Goal: Information Seeking & Learning: Learn about a topic

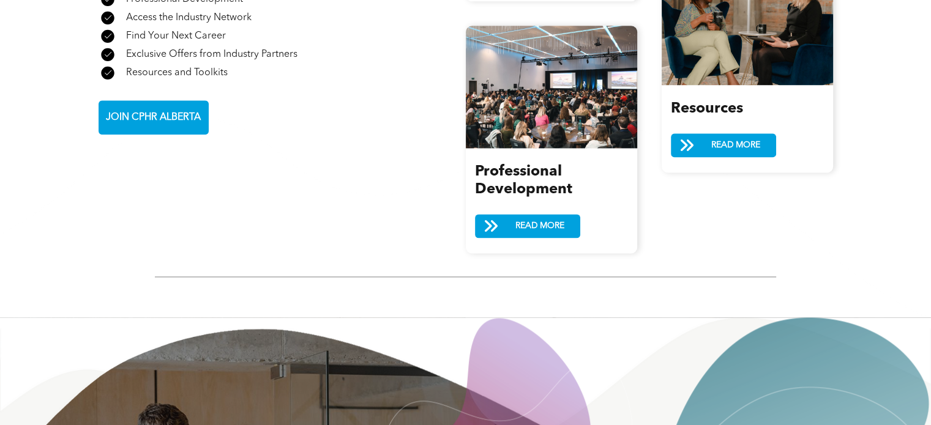
scroll to position [1530, 0]
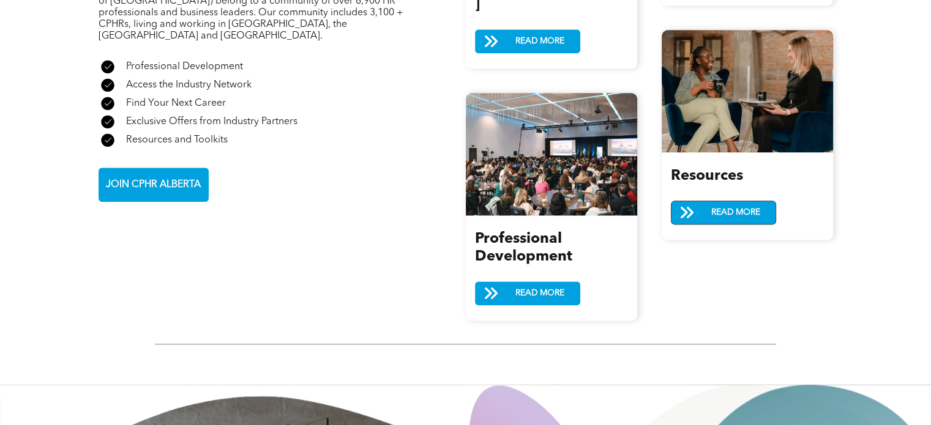
click at [698, 209] on span at bounding box center [686, 213] width 31 height 18
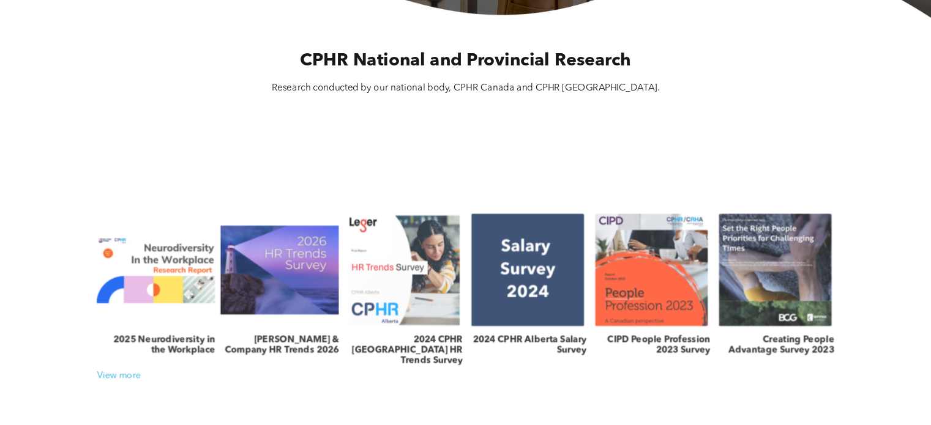
scroll to position [408, 0]
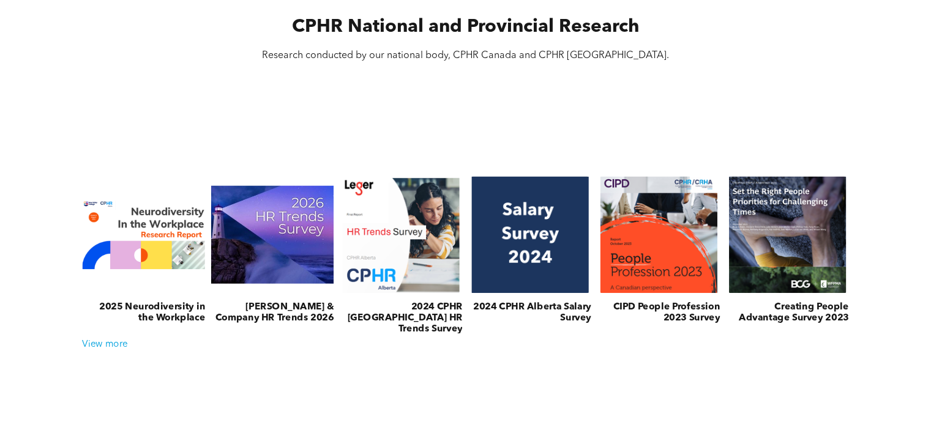
click at [273, 237] on link at bounding box center [272, 235] width 130 height 124
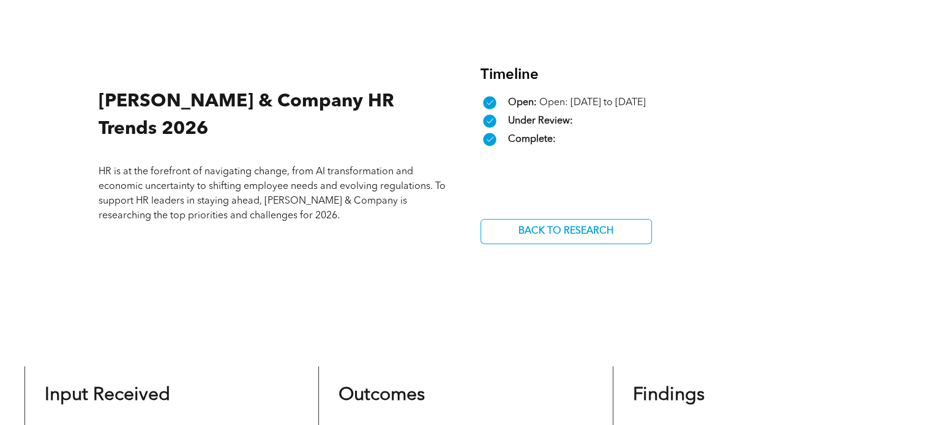
scroll to position [305, 0]
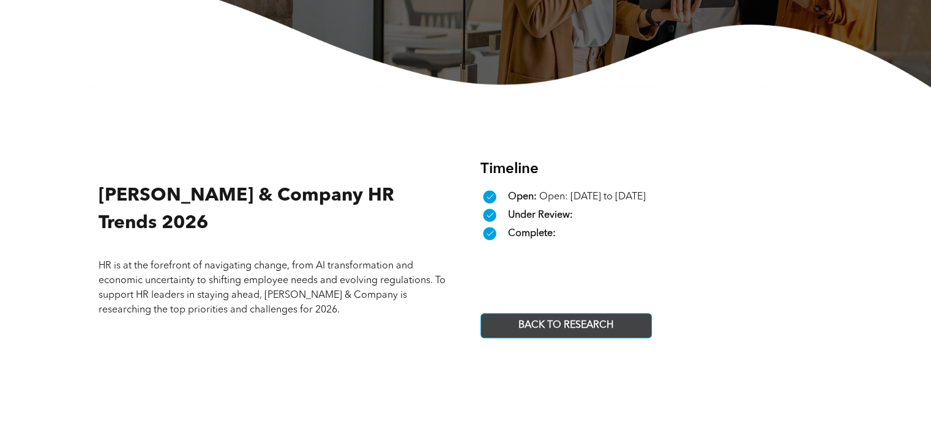
click at [531, 330] on span "BACK TO RESEARCH" at bounding box center [565, 326] width 103 height 24
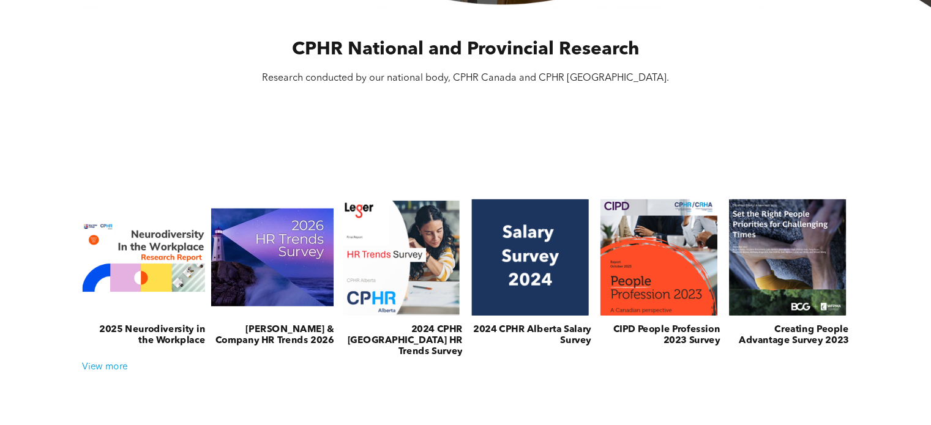
scroll to position [408, 0]
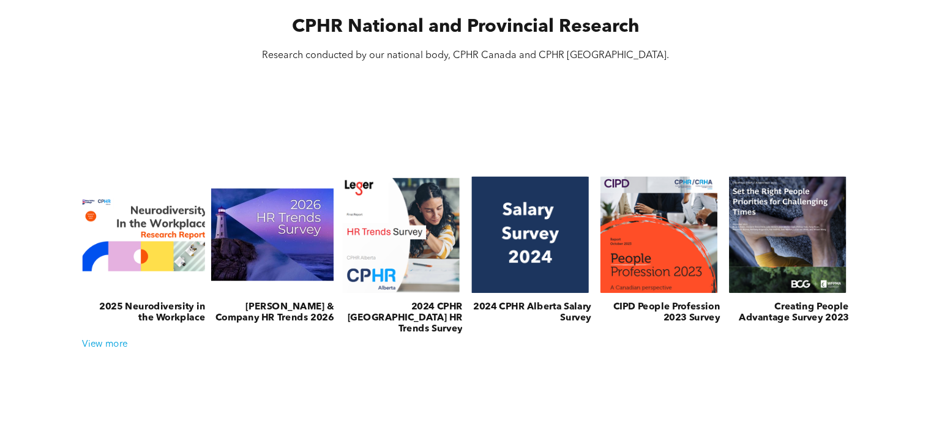
click at [168, 244] on link at bounding box center [143, 235] width 130 height 124
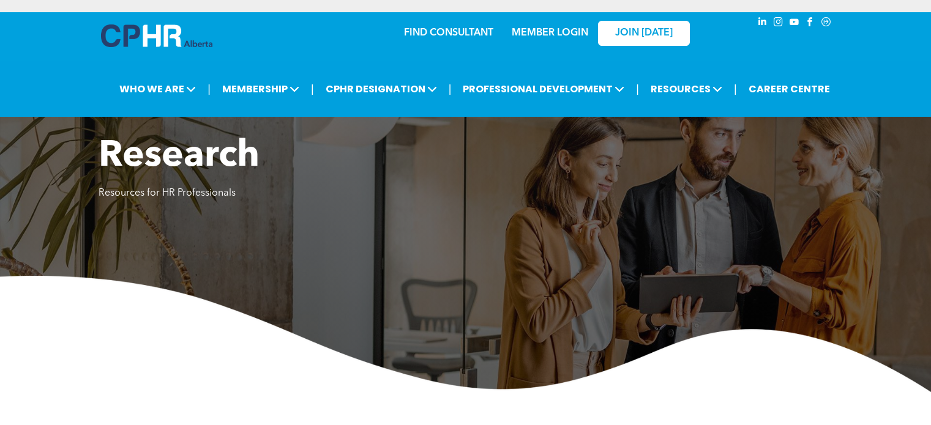
scroll to position [306, 0]
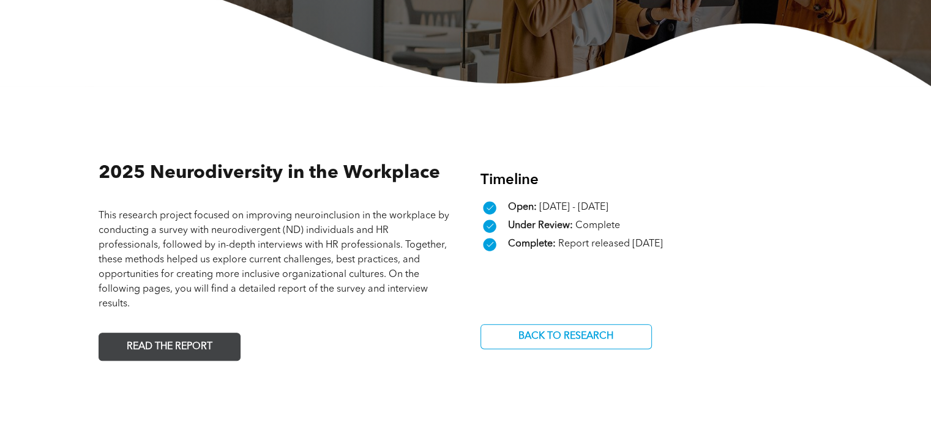
click at [212, 350] on span "READ THE REPORT" at bounding box center [169, 347] width 94 height 24
